Goal: Information Seeking & Learning: Learn about a topic

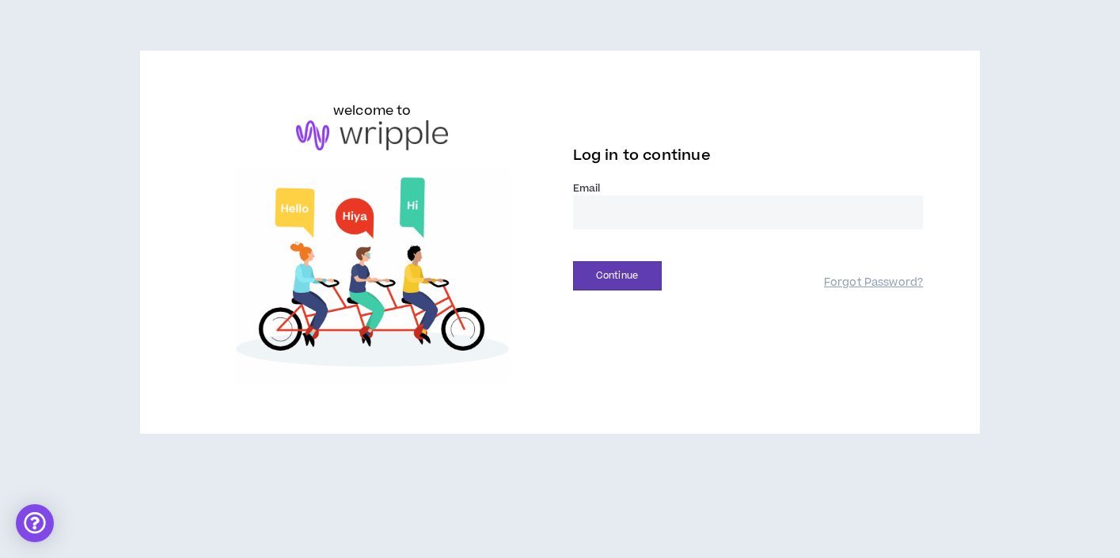
click at [592, 218] on input "email" at bounding box center [748, 212] width 351 height 34
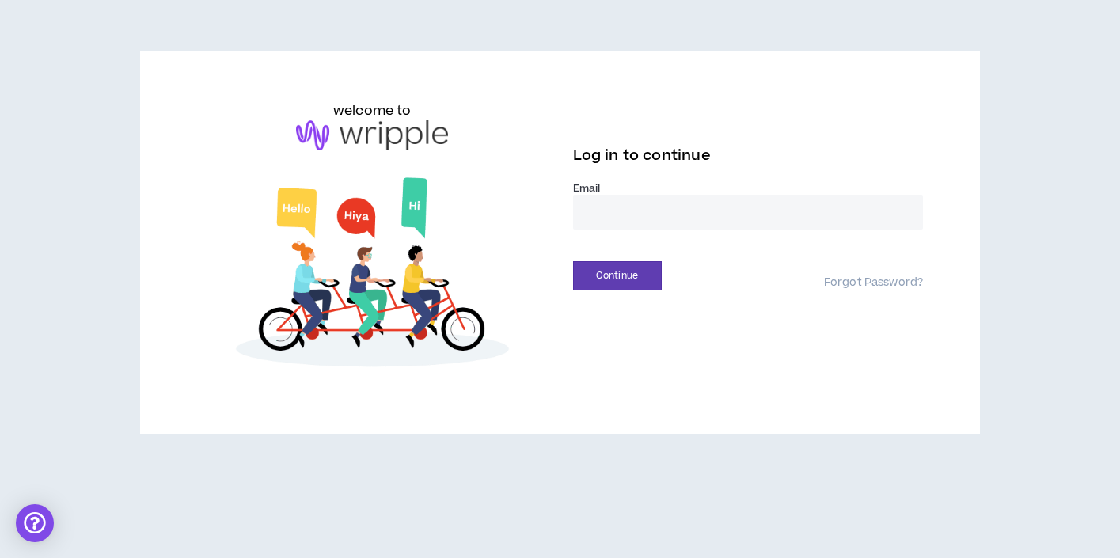
type input "**********"
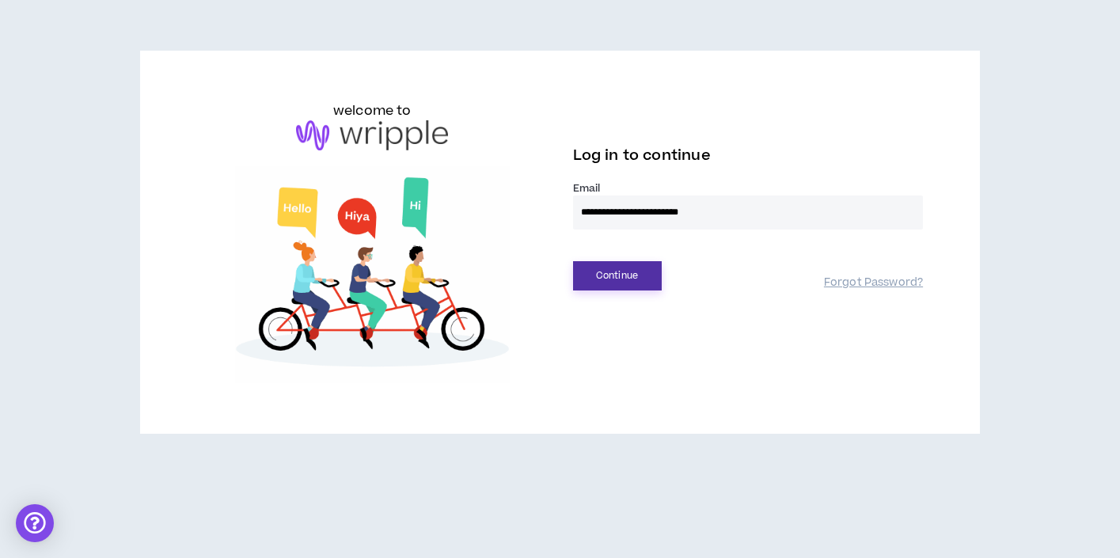
click at [619, 285] on button "Continue" at bounding box center [617, 275] width 89 height 29
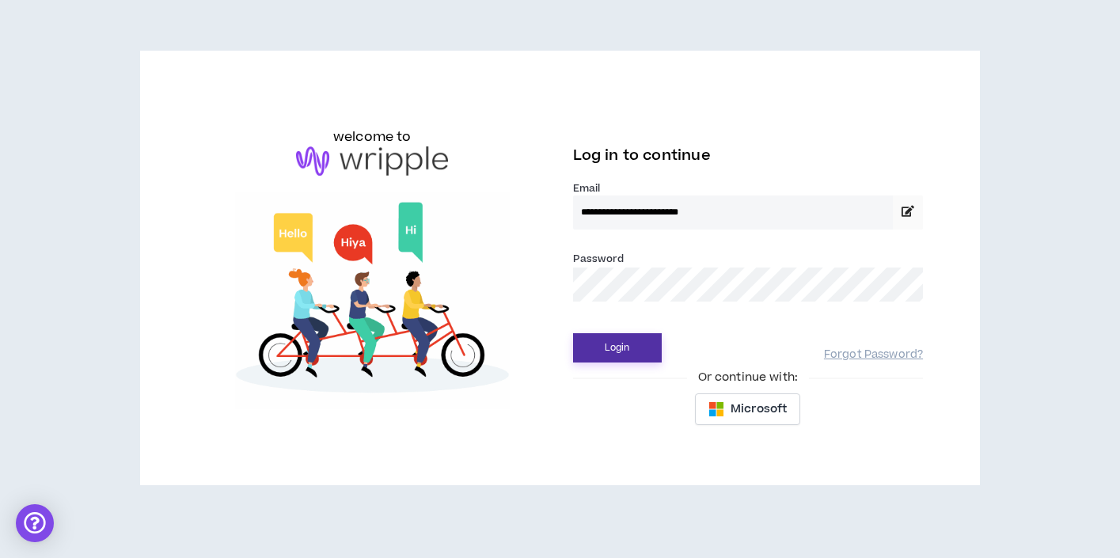
click at [590, 351] on button "Login" at bounding box center [617, 347] width 89 height 29
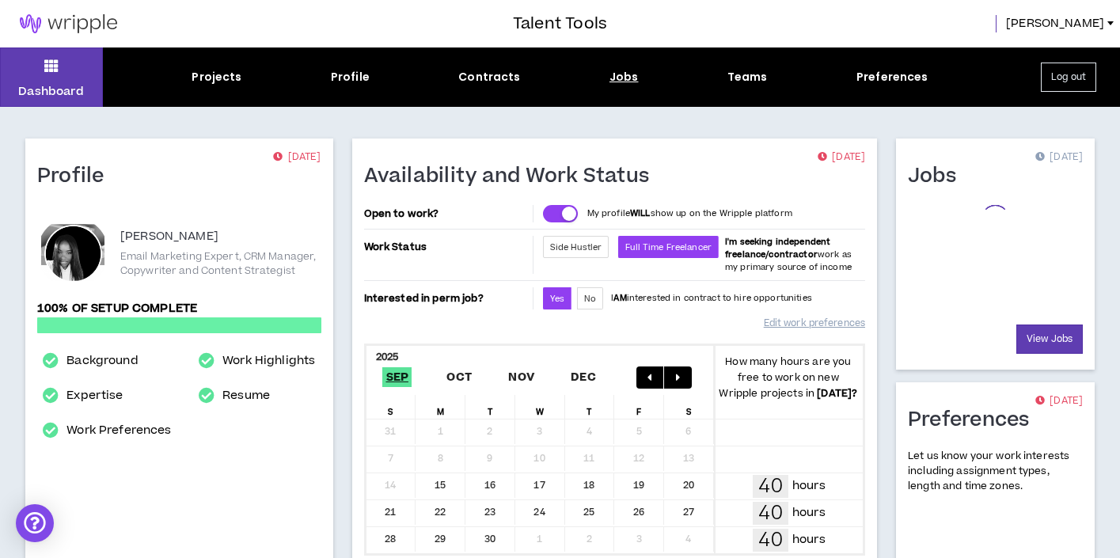
click at [616, 79] on div "Jobs" at bounding box center [623, 77] width 29 height 17
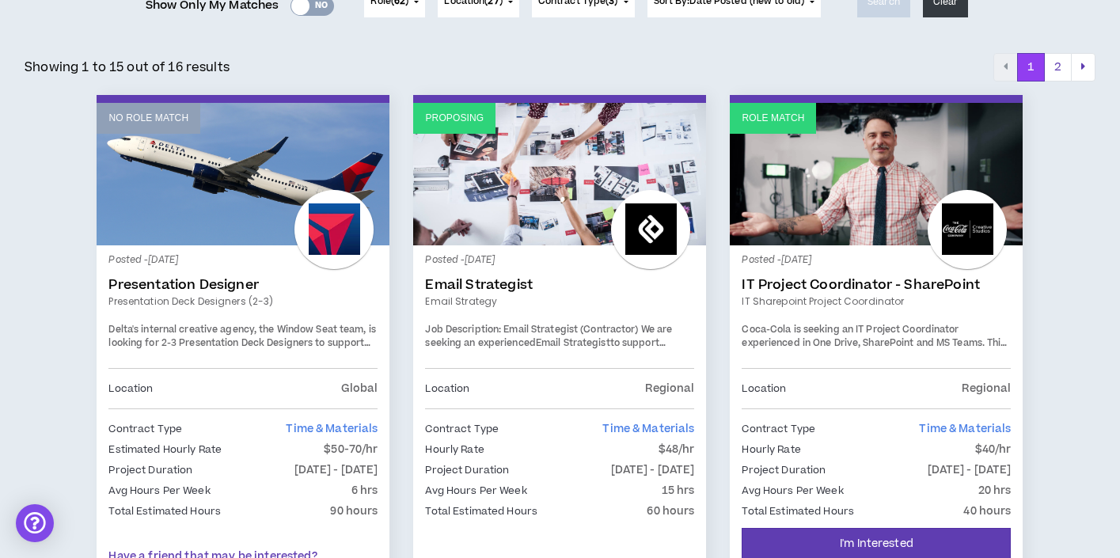
scroll to position [234, 0]
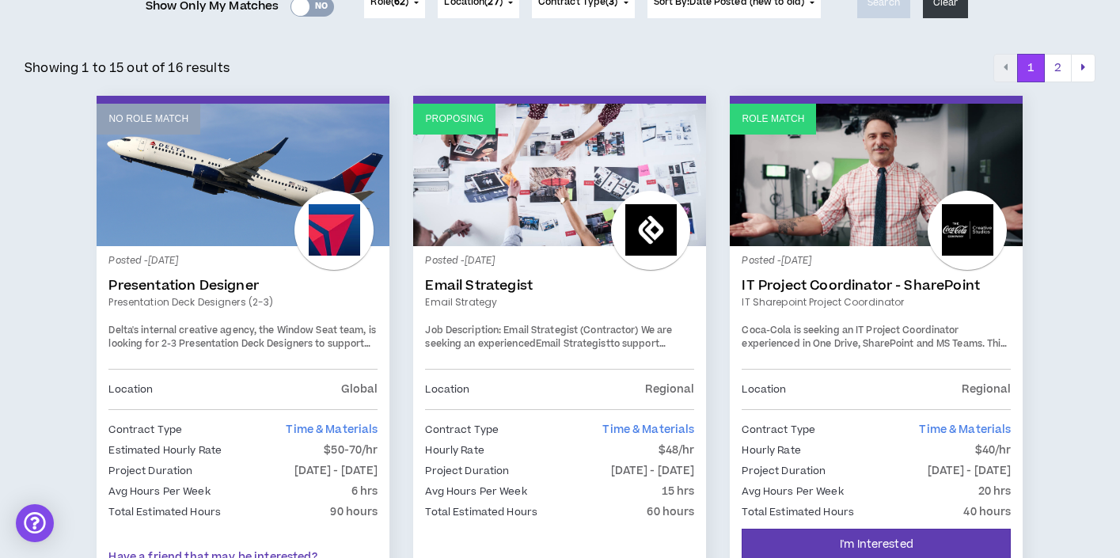
click at [482, 301] on link "Email Strategy" at bounding box center [559, 302] width 269 height 14
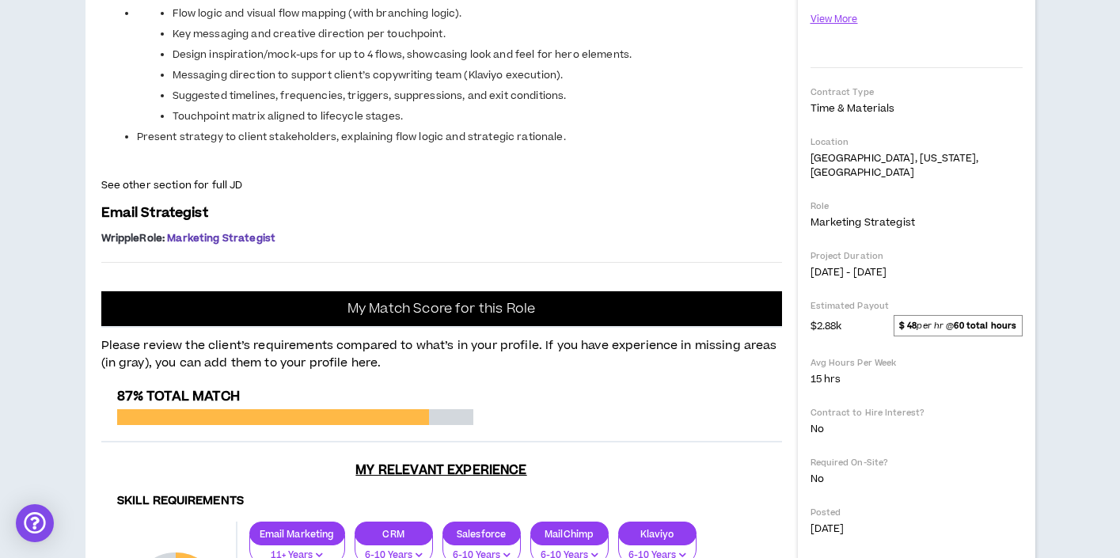
scroll to position [343, 0]
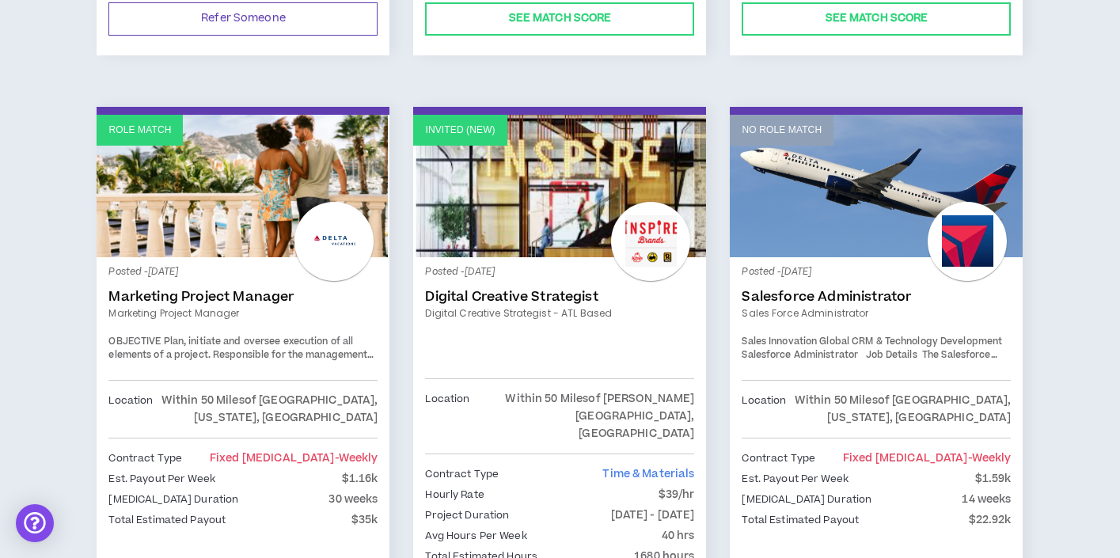
scroll to position [804, 0]
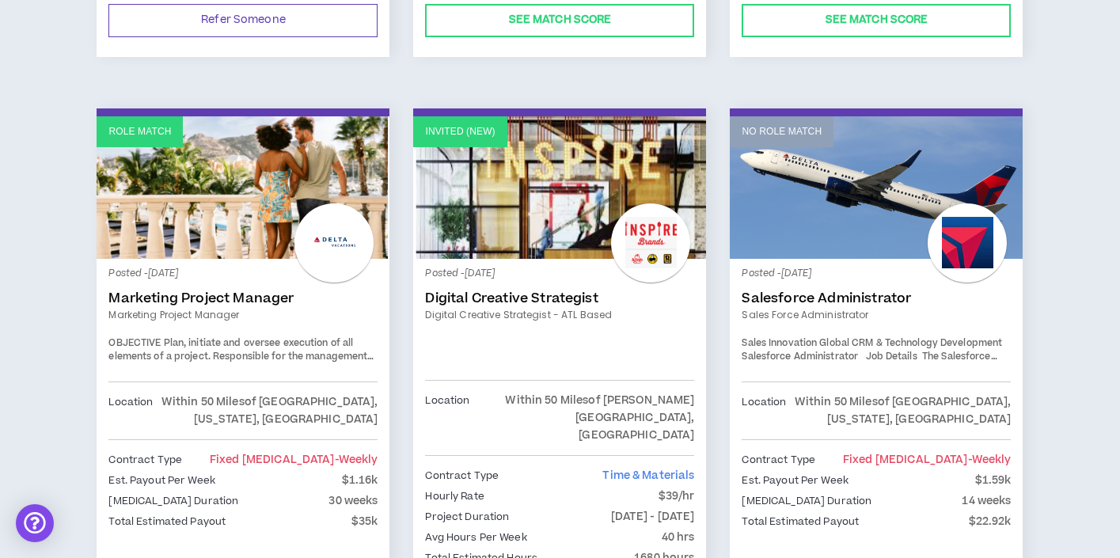
click at [476, 115] on div "Invited (new) Posted - [DATE] Digital Creative Strategist Digital Creative Stra…" at bounding box center [559, 390] width 293 height 564
click at [483, 138] on p "Invited (new)" at bounding box center [460, 131] width 70 height 15
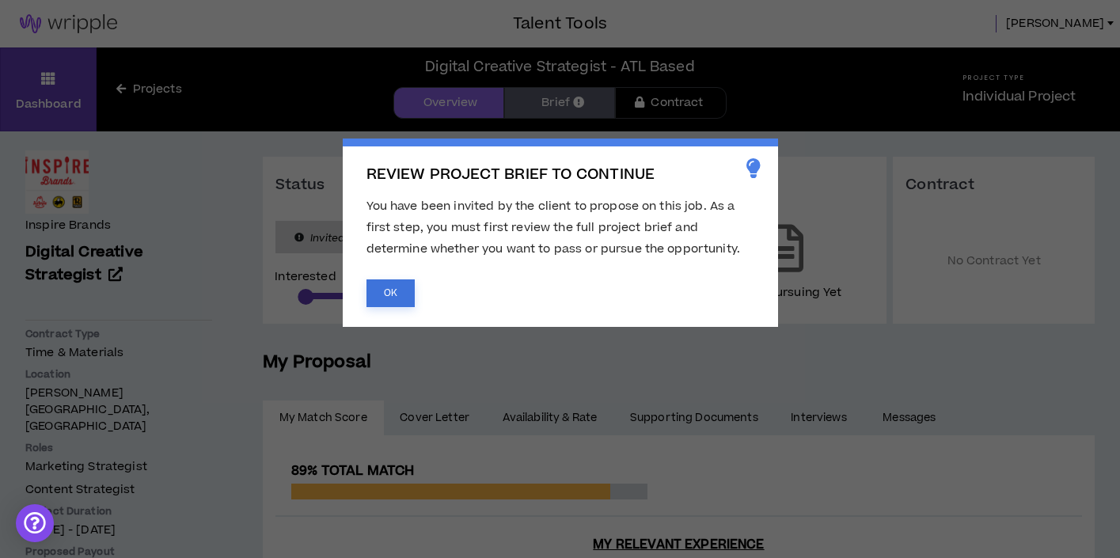
click at [392, 294] on button "OK" at bounding box center [390, 293] width 48 height 28
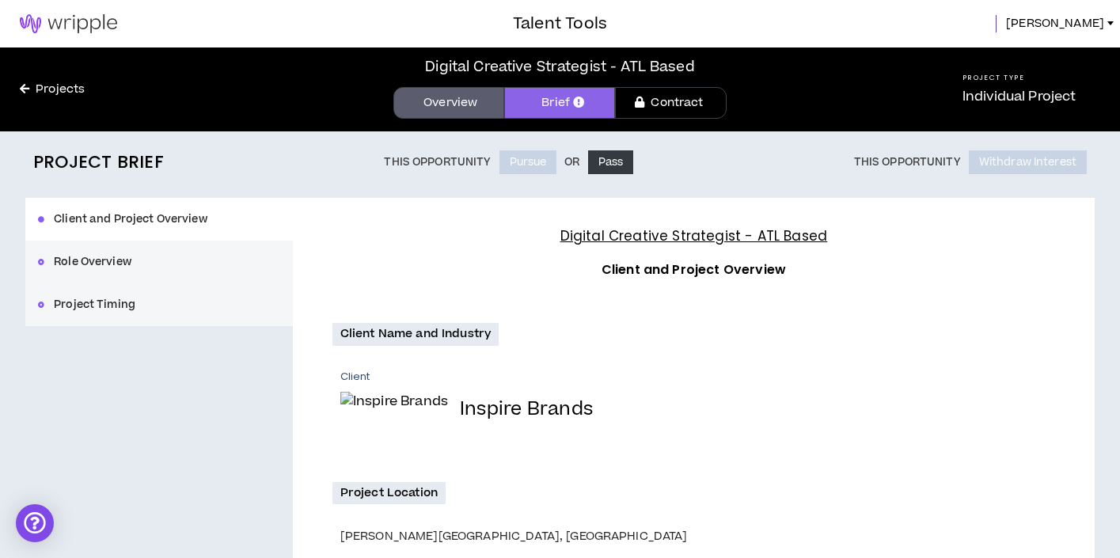
scroll to position [322, 0]
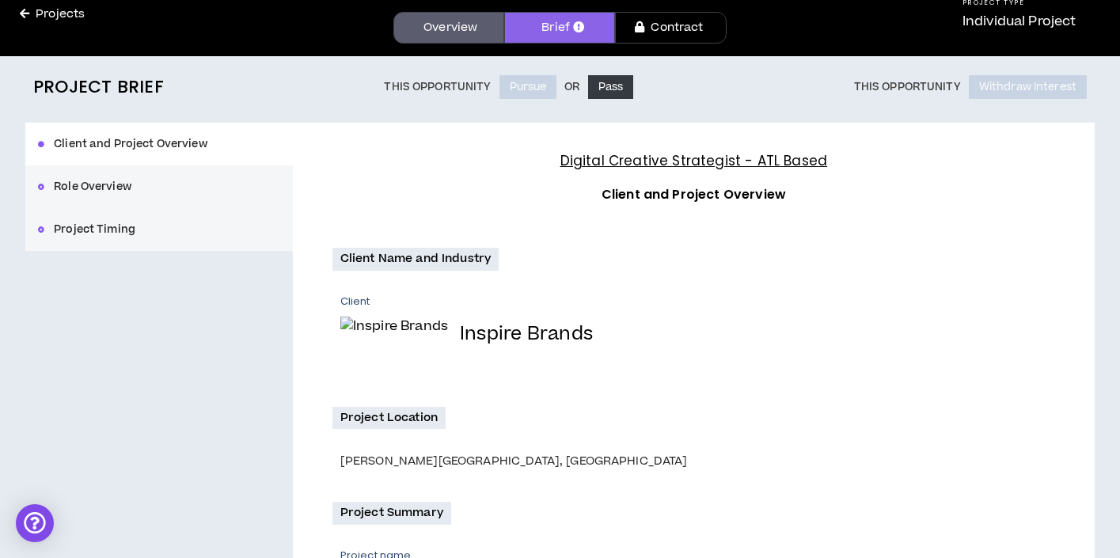
click at [129, 177] on button "Role Overview" at bounding box center [158, 186] width 267 height 43
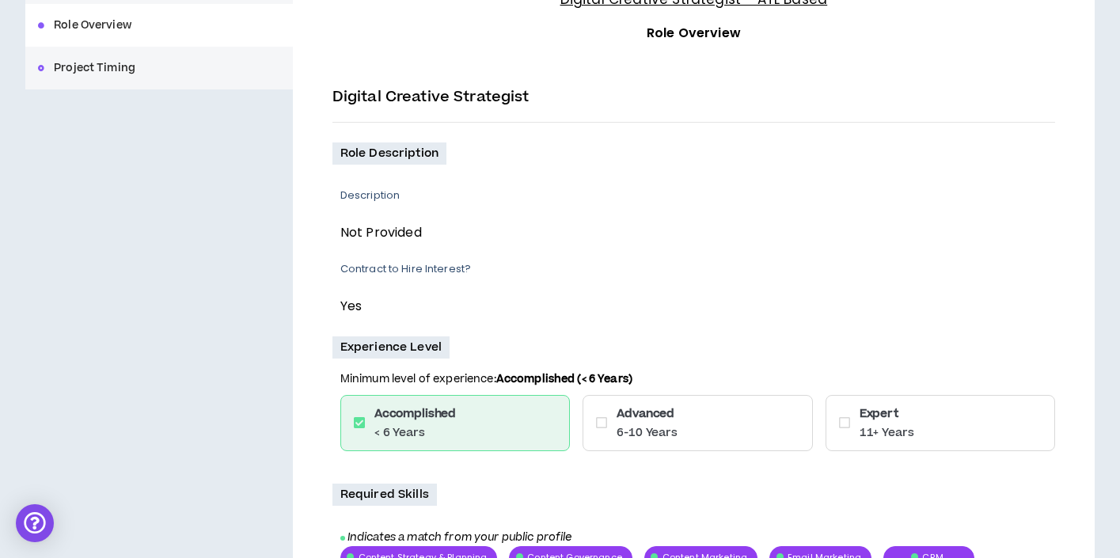
scroll to position [240, 0]
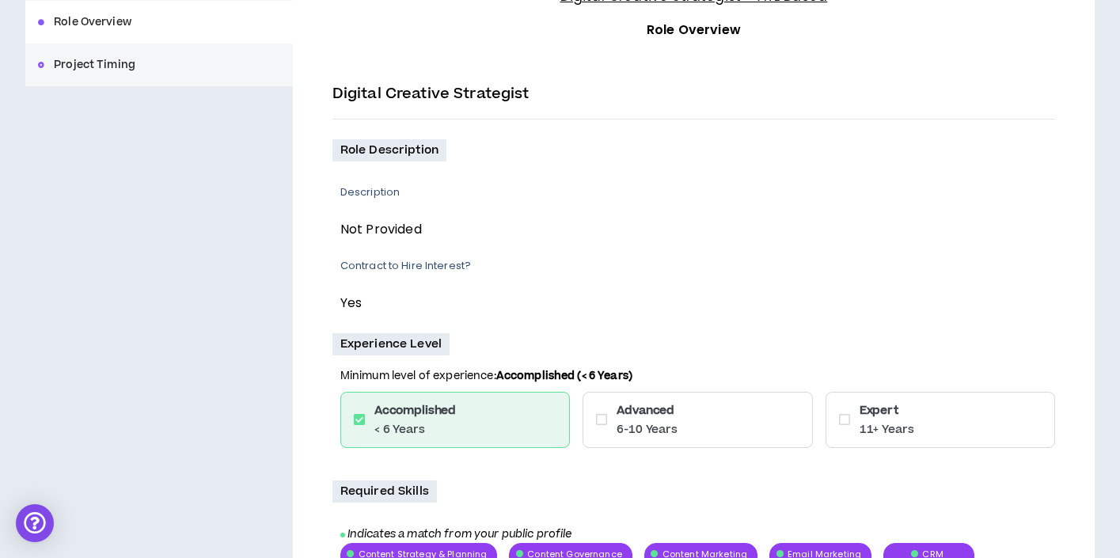
click at [129, 79] on button "Project Timing" at bounding box center [158, 65] width 267 height 43
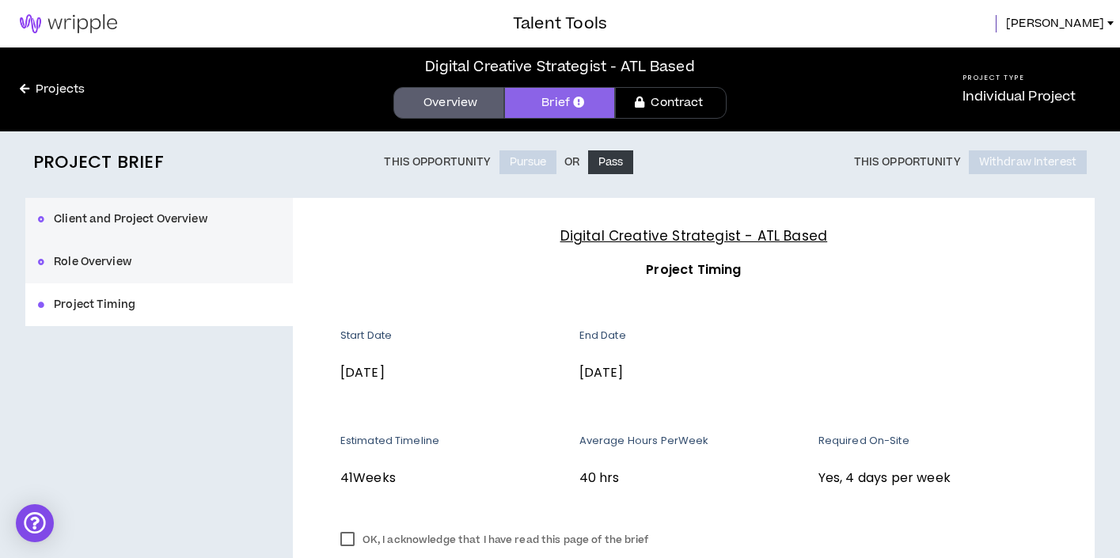
scroll to position [150, 0]
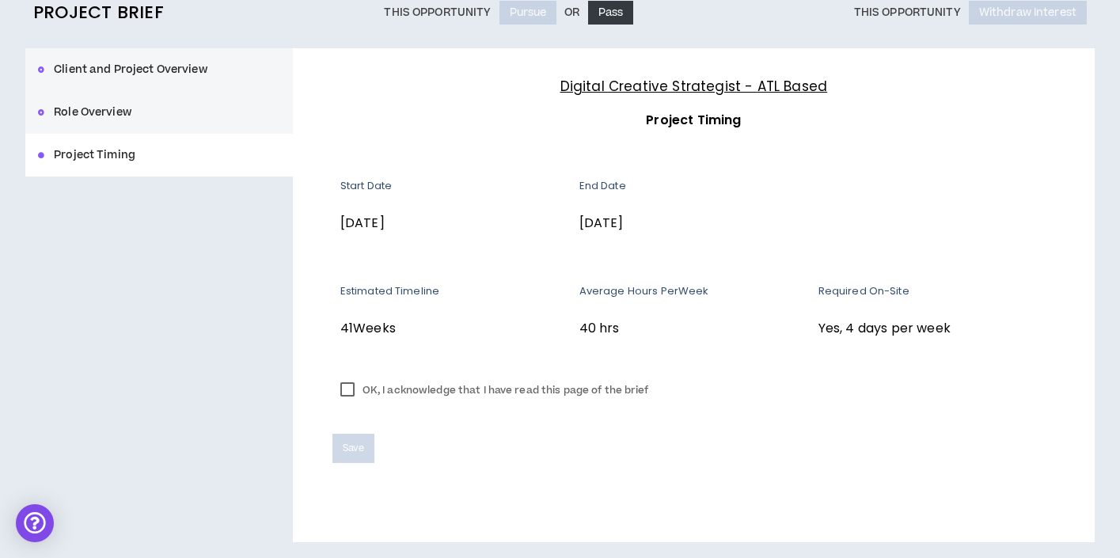
click at [104, 104] on button "Role Overview" at bounding box center [158, 112] width 267 height 43
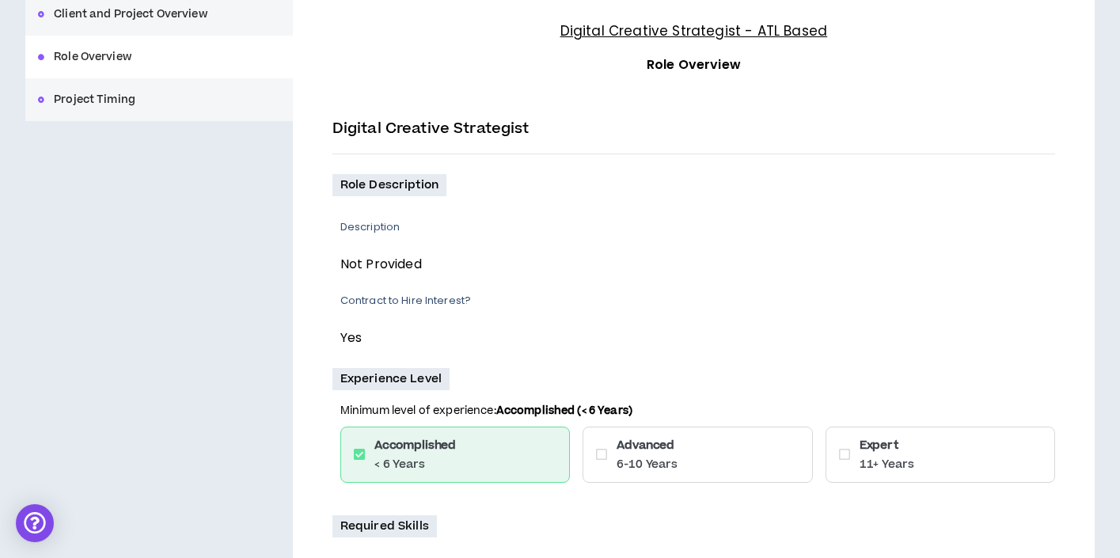
scroll to position [173, 0]
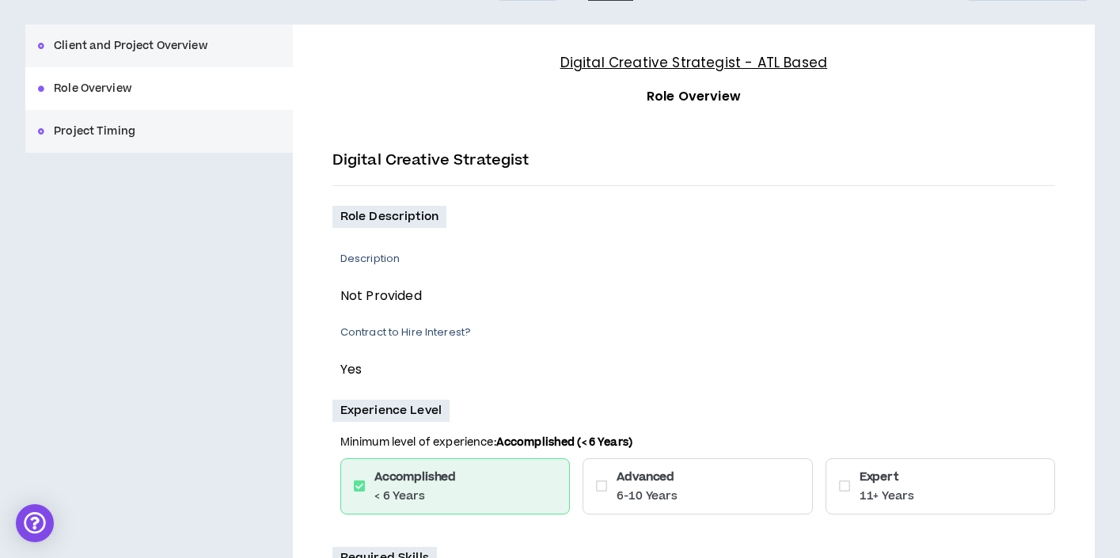
click at [117, 52] on button "Client and Project Overview" at bounding box center [158, 46] width 267 height 43
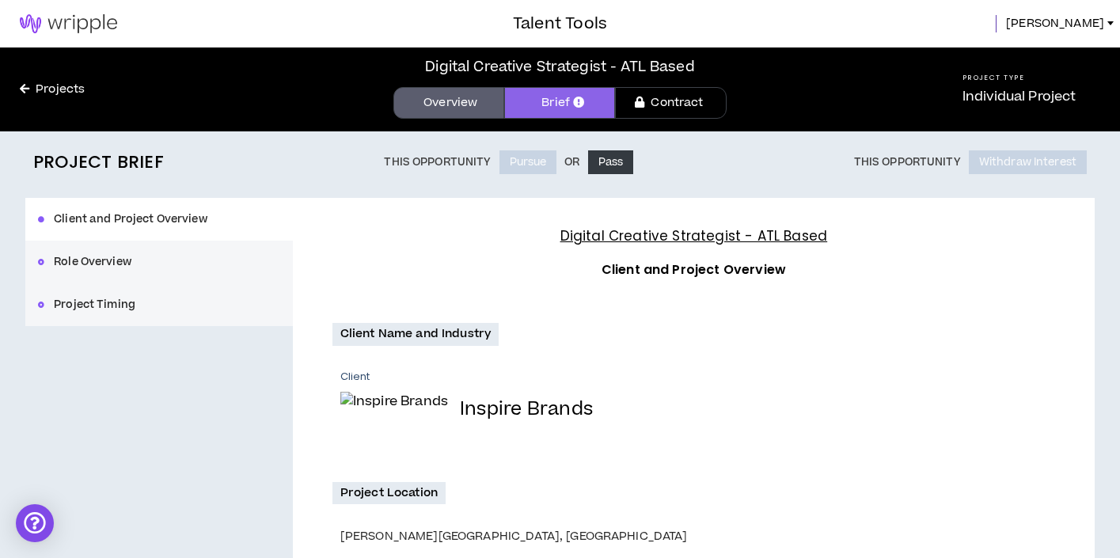
click at [122, 223] on div "Client and Project Overview Role Overview Project Timing" at bounding box center [158, 262] width 267 height 128
click at [125, 256] on button "Role Overview" at bounding box center [158, 262] width 267 height 43
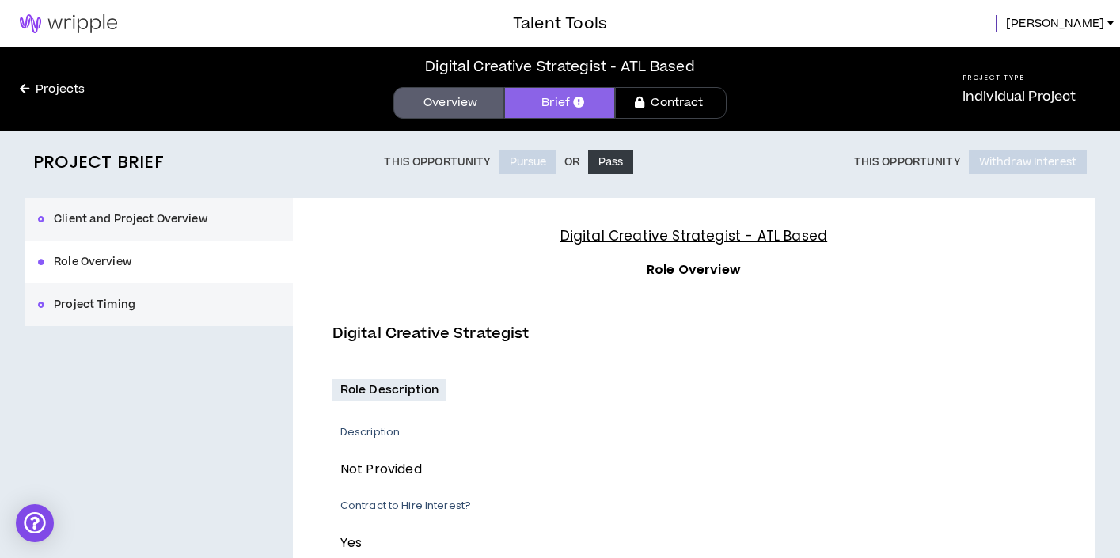
click at [414, 111] on link "Overview" at bounding box center [448, 103] width 111 height 32
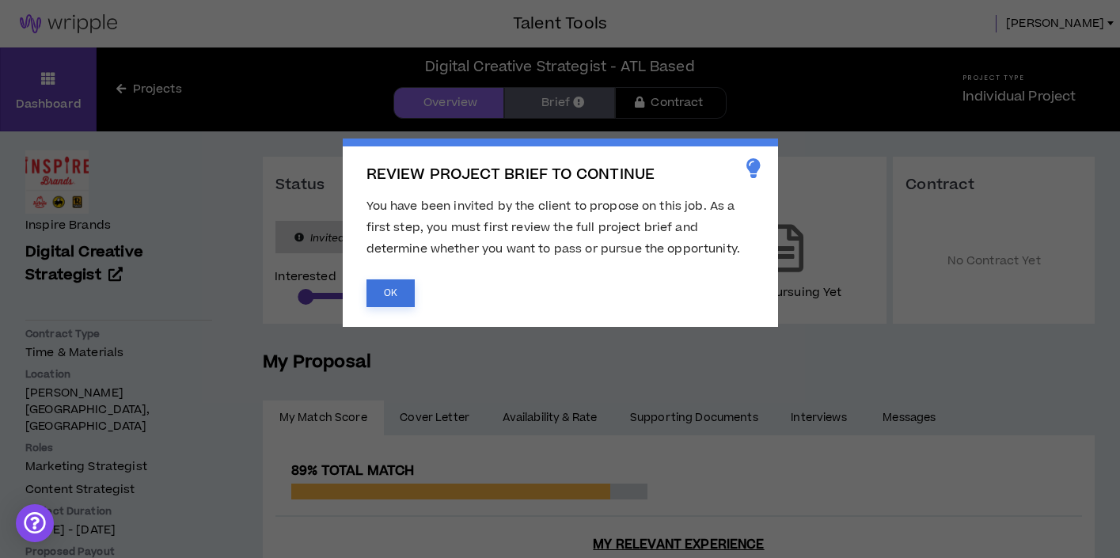
click at [391, 293] on button "OK" at bounding box center [390, 293] width 48 height 28
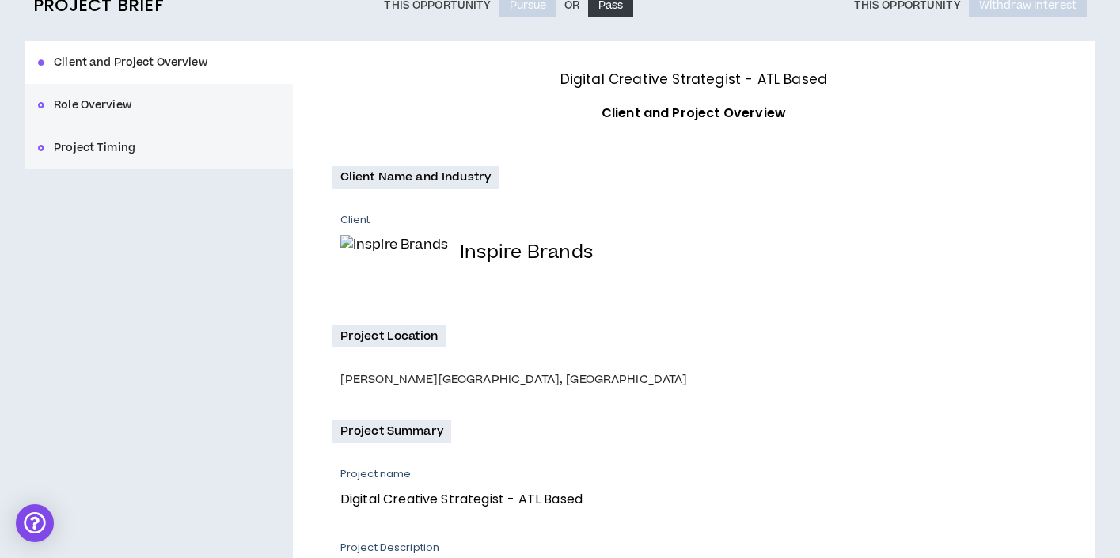
scroll to position [1, 0]
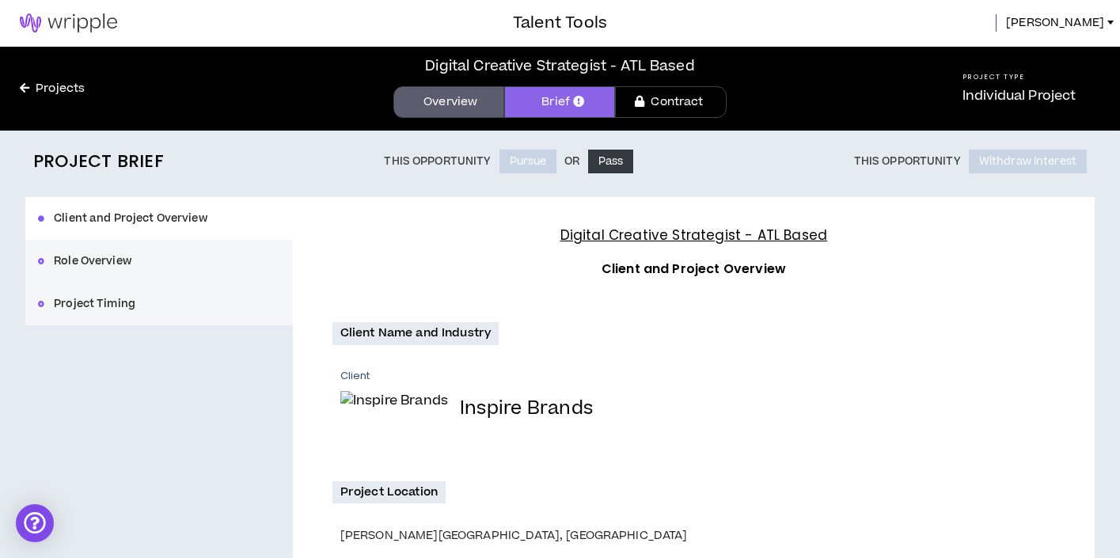
click at [111, 261] on button "Role Overview" at bounding box center [158, 261] width 267 height 43
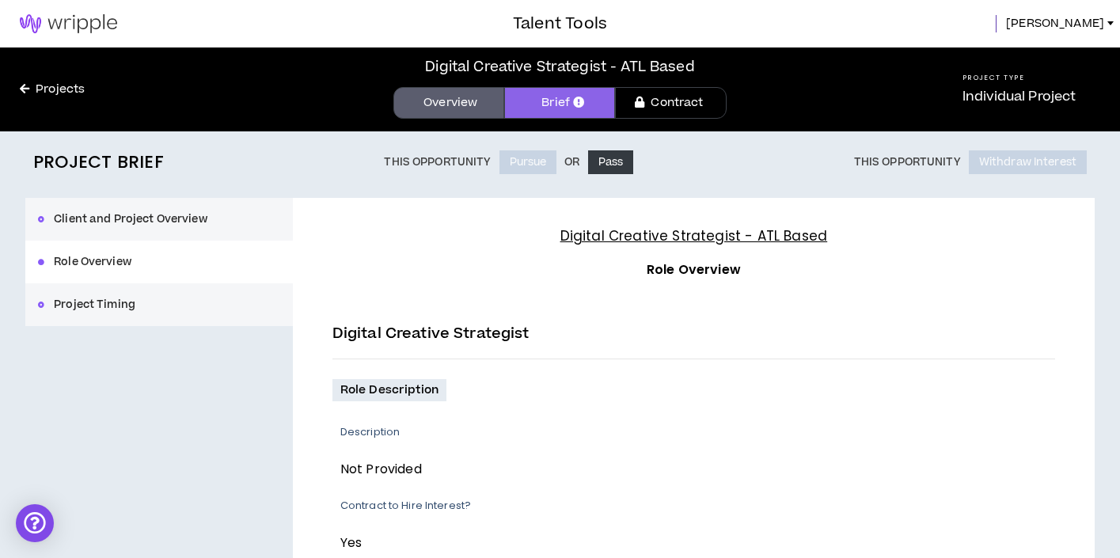
click at [131, 308] on button "Project Timing" at bounding box center [158, 304] width 267 height 43
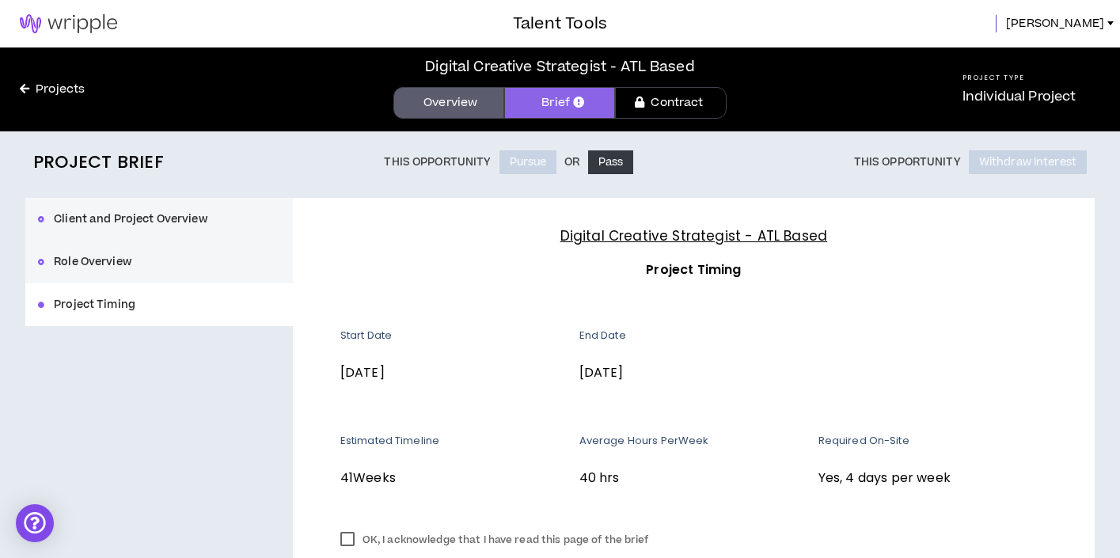
click at [199, 229] on button "Client and Project Overview" at bounding box center [158, 219] width 267 height 43
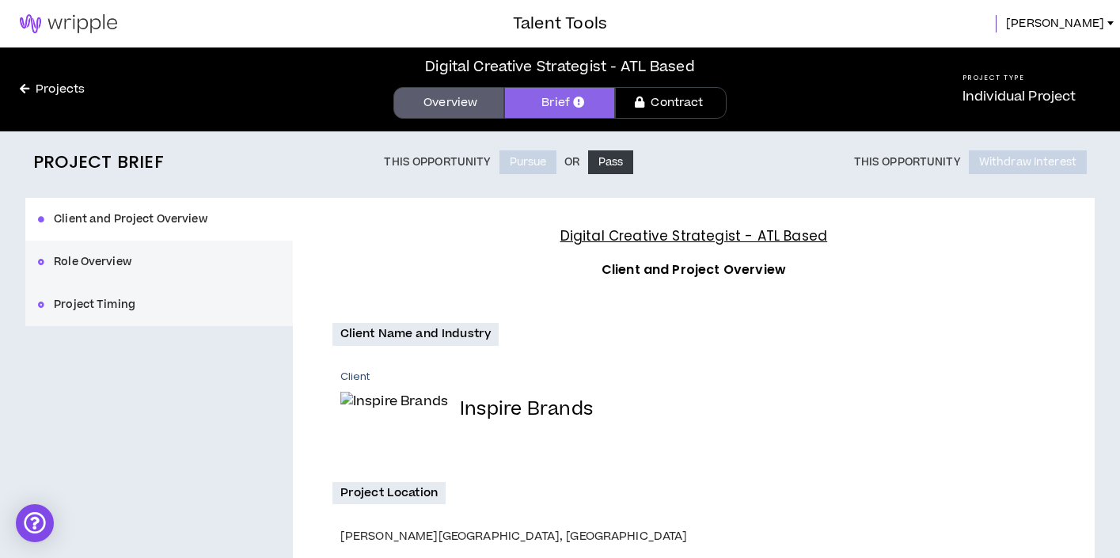
click at [422, 117] on link "Overview" at bounding box center [448, 103] width 111 height 32
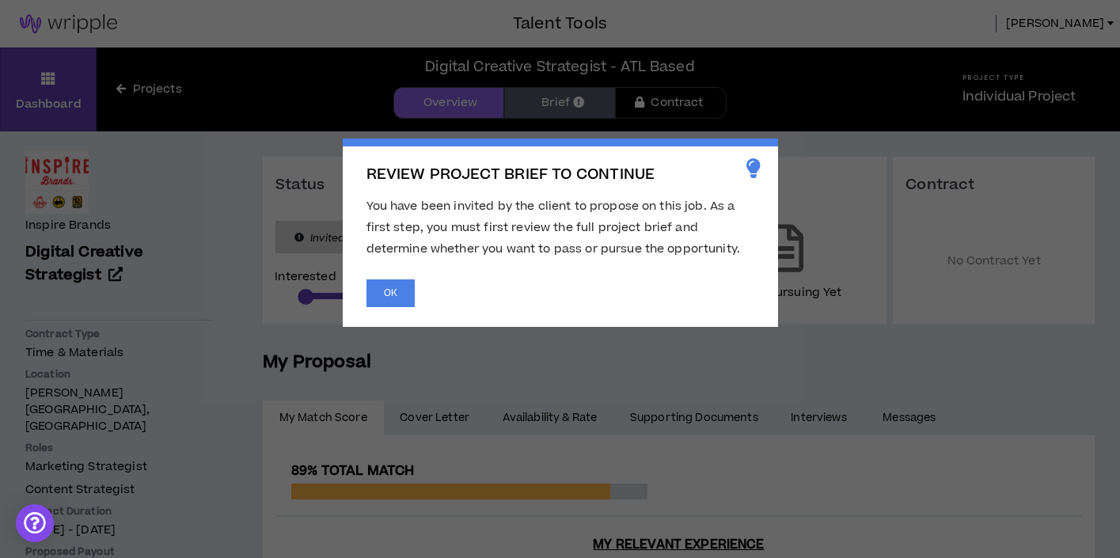
click at [396, 307] on div "REVIEW PROJECT BRIEF TO CONTINUE You have been invited by the client to propose…" at bounding box center [560, 232] width 435 height 188
click at [386, 290] on button "OK" at bounding box center [390, 293] width 48 height 28
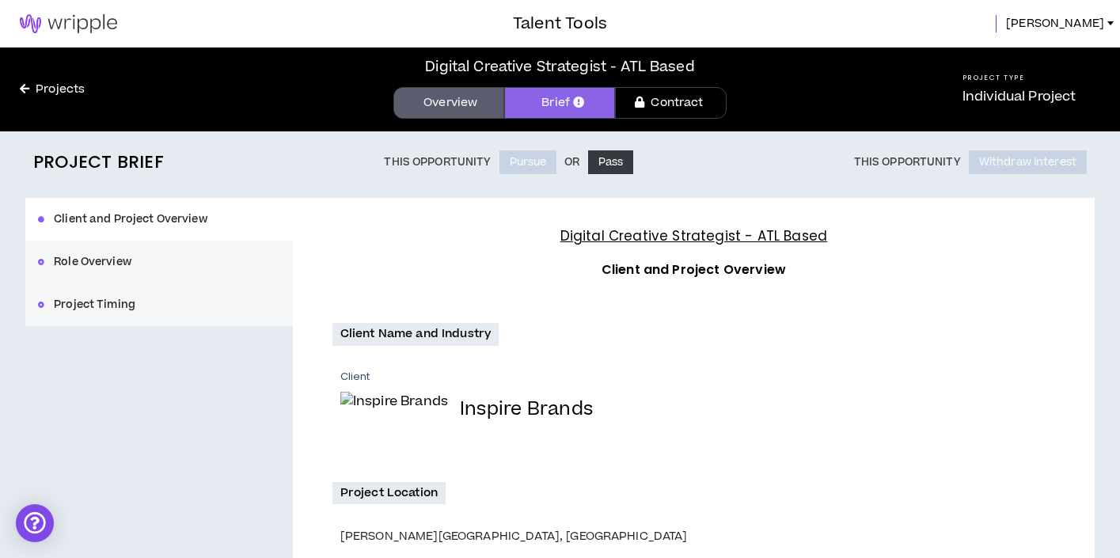
click at [108, 265] on button "Role Overview" at bounding box center [158, 262] width 267 height 43
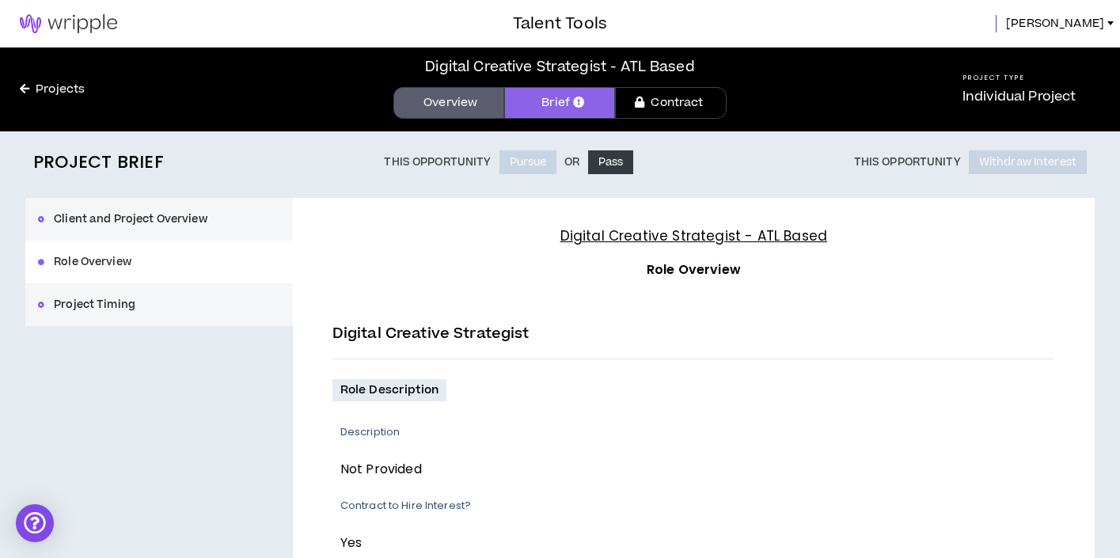
click at [47, 89] on link "Projects" at bounding box center [52, 89] width 104 height 17
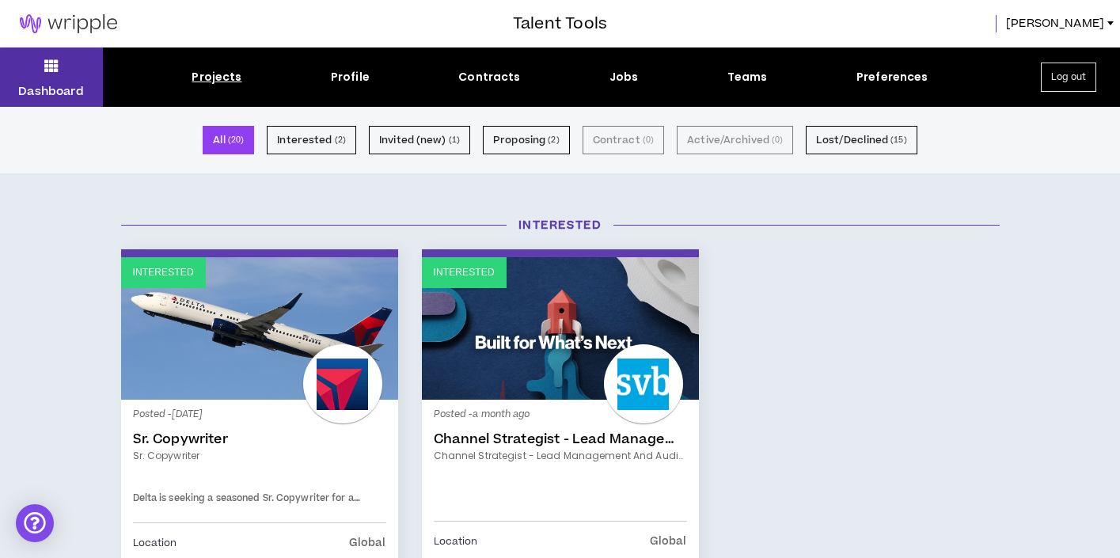
click at [53, 65] on icon at bounding box center [51, 66] width 14 height 22
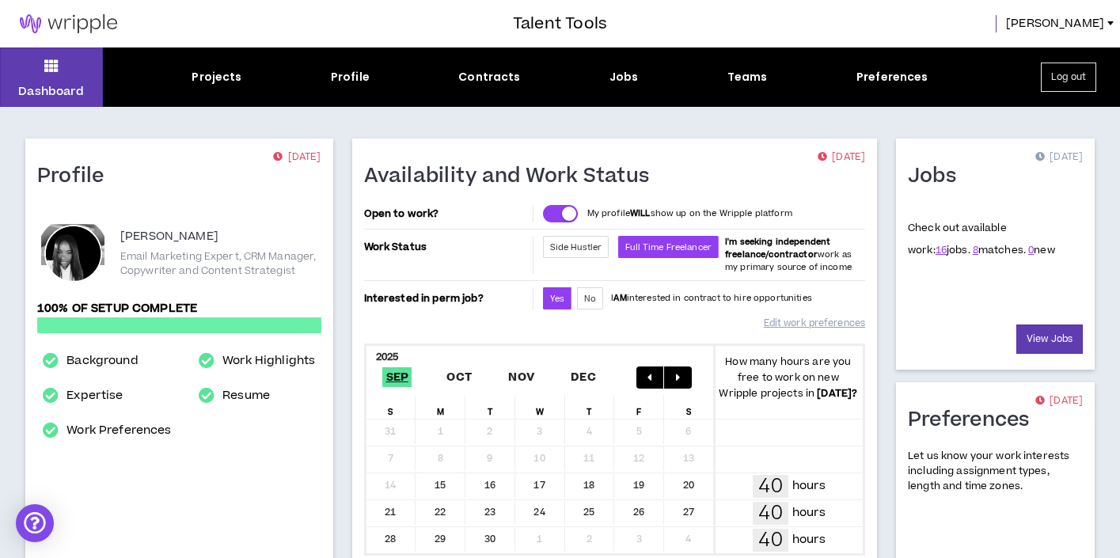
click at [620, 81] on div "Jobs" at bounding box center [623, 77] width 29 height 17
